Goal: Task Accomplishment & Management: Use online tool/utility

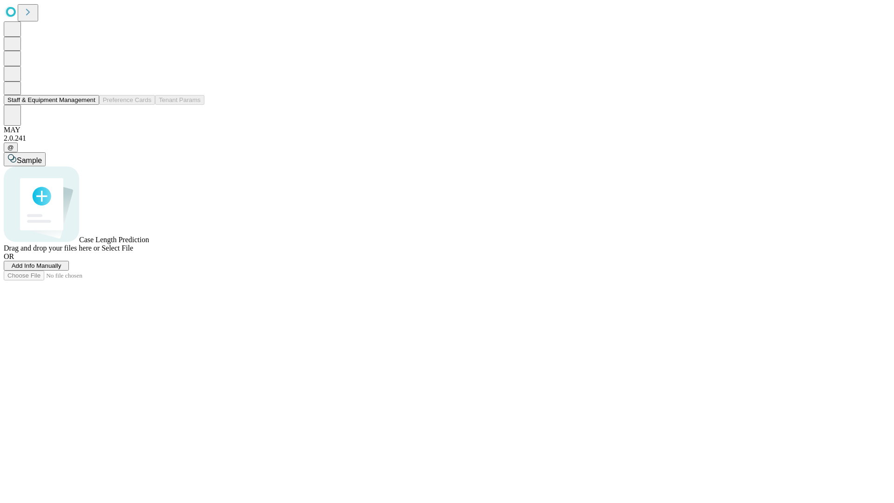
click at [89, 105] on button "Staff & Equipment Management" at bounding box center [51, 100] width 95 height 10
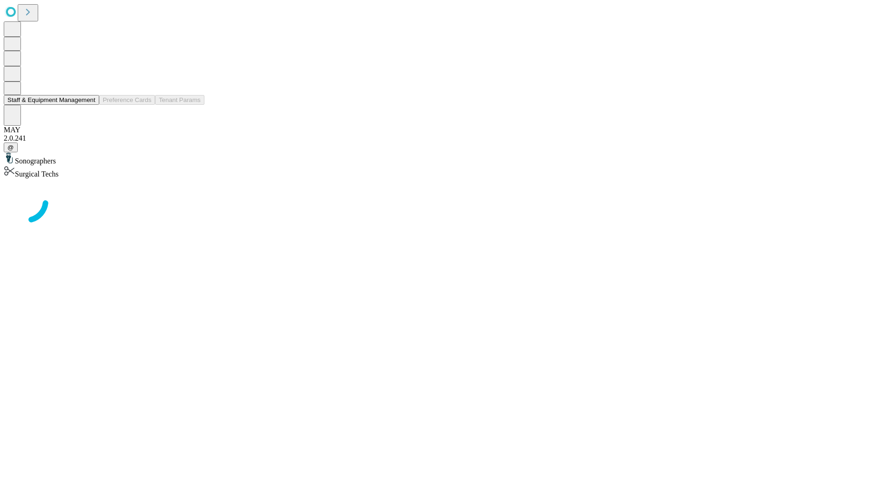
click at [89, 105] on button "Staff & Equipment Management" at bounding box center [51, 100] width 95 height 10
